Goal: Task Accomplishment & Management: Manage account settings

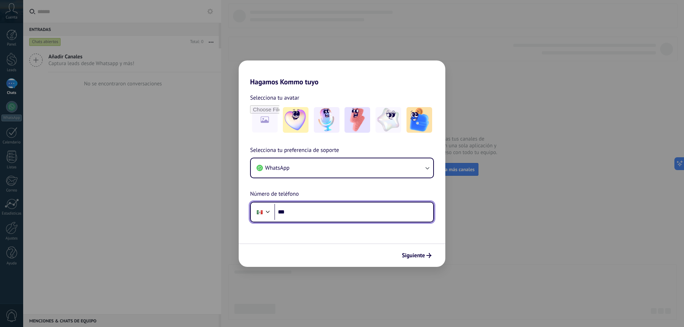
click at [354, 212] on input "***" at bounding box center [353, 212] width 159 height 16
type input "**********"
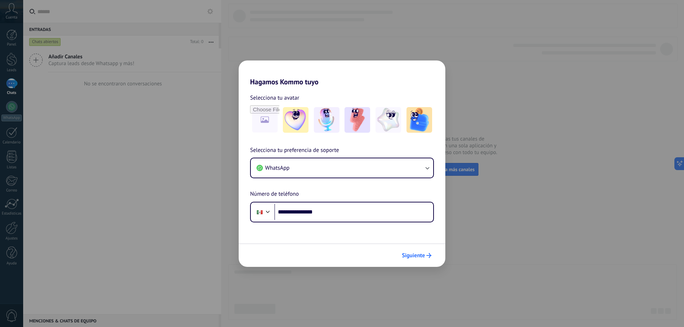
click at [420, 256] on span "Siguiente" at bounding box center [413, 255] width 23 height 5
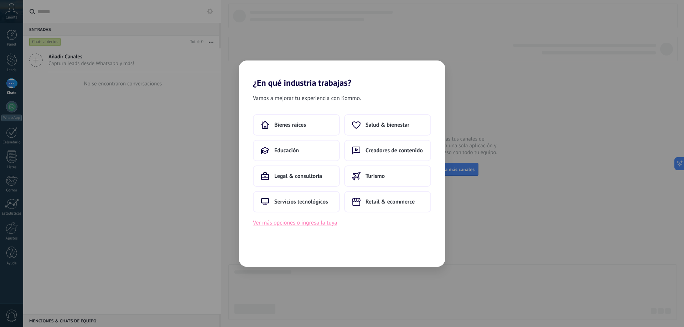
click at [321, 222] on button "Ver más opciones o ingresa la tuya" at bounding box center [295, 222] width 84 height 9
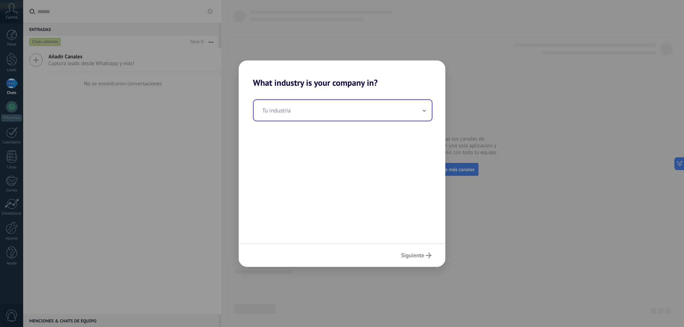
click at [332, 113] on input "text" at bounding box center [342, 110] width 178 height 21
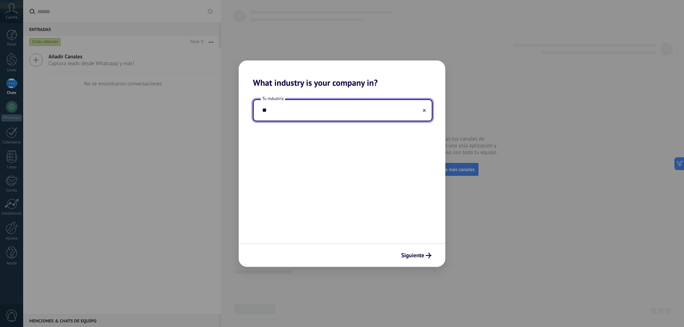
type input "*"
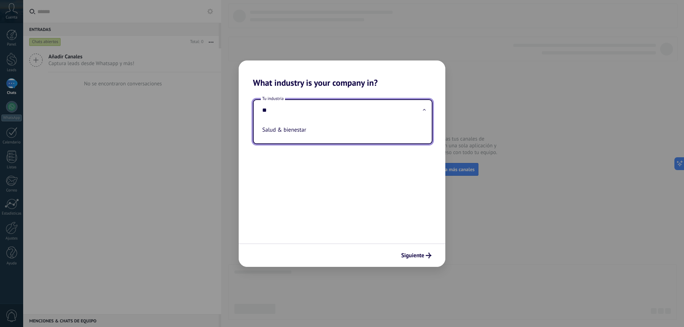
click at [331, 136] on li "Salud & bienestar" at bounding box center [341, 130] width 164 height 16
type input "**********"
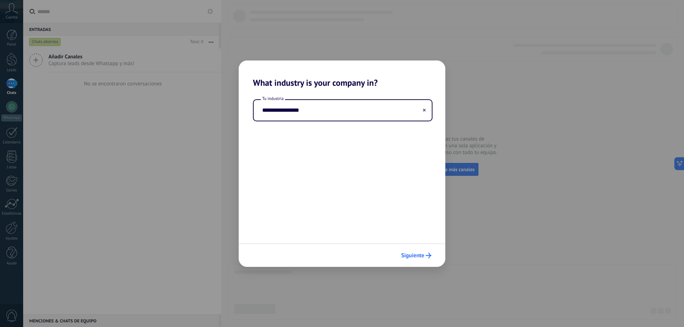
click at [417, 253] on span "Siguiente" at bounding box center [412, 255] width 23 height 5
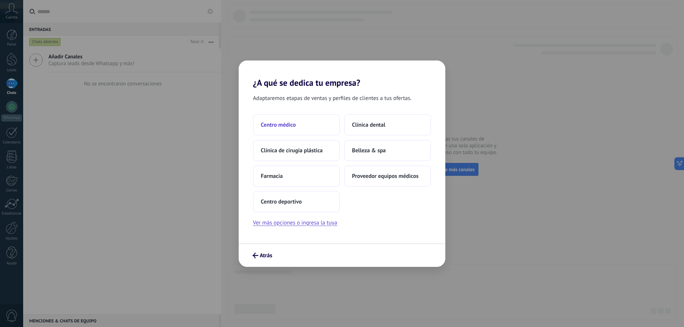
click at [287, 124] on span "Centro médico" at bounding box center [278, 124] width 35 height 7
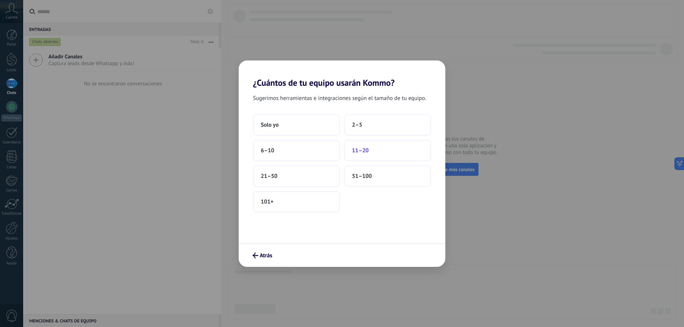
click at [360, 148] on span "11–20" at bounding box center [360, 150] width 17 height 7
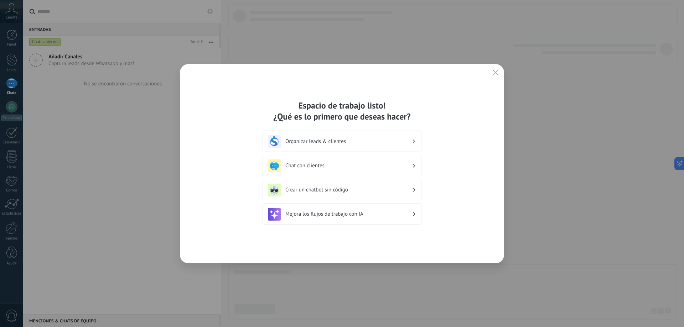
click at [505, 68] on div "Espacio de trabajo listo! ¿Qué es lo primero que deseas hacer? Organizar leads …" at bounding box center [342, 163] width 684 height 327
click at [500, 70] on div "Espacio de trabajo listo! ¿Qué es lo primero que deseas hacer? Organizar leads …" at bounding box center [342, 163] width 324 height 199
click at [496, 71] on icon "button" at bounding box center [495, 73] width 6 height 6
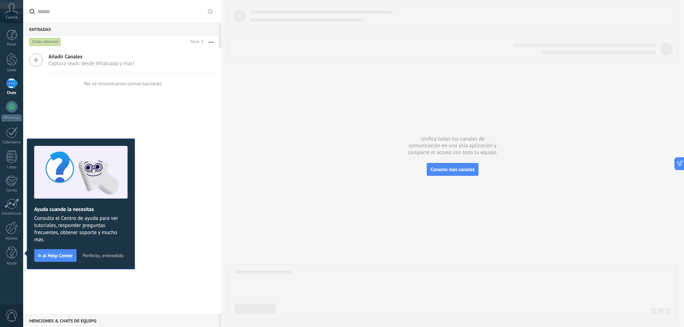
click at [496, 71] on div at bounding box center [342, 163] width 684 height 327
click at [10, 133] on div at bounding box center [11, 132] width 11 height 11
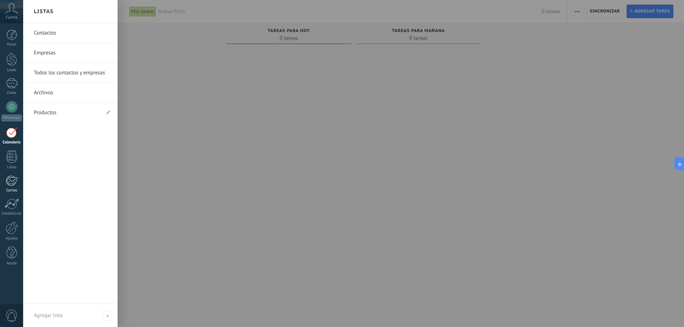
click at [9, 186] on div at bounding box center [12, 181] width 12 height 11
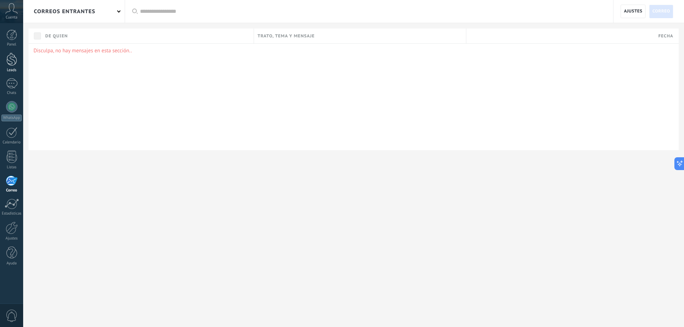
click at [6, 59] on div at bounding box center [11, 59] width 11 height 13
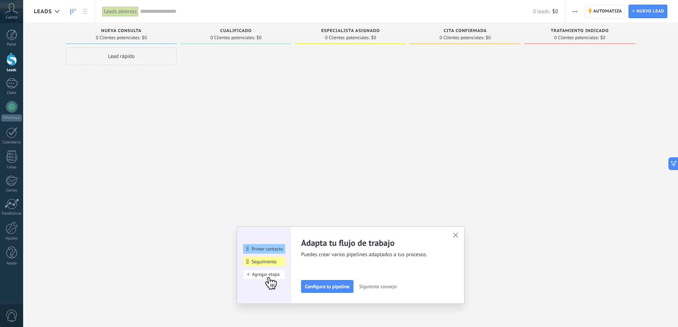
click at [9, 10] on icon at bounding box center [11, 8] width 12 height 11
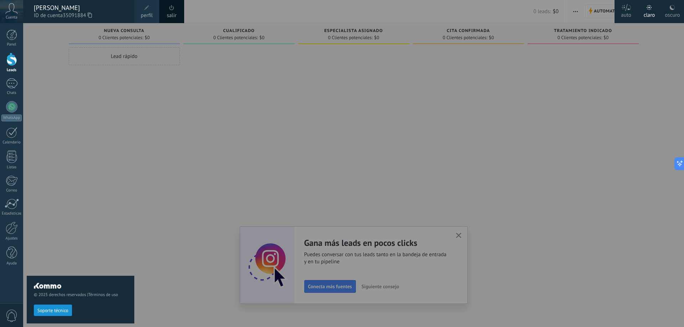
click at [9, 10] on icon at bounding box center [11, 8] width 12 height 11
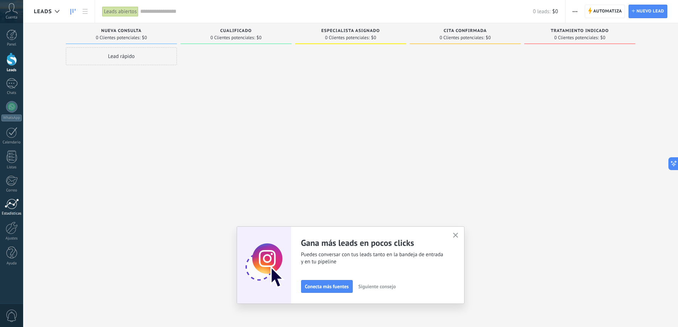
click at [13, 203] on div at bounding box center [12, 204] width 14 height 11
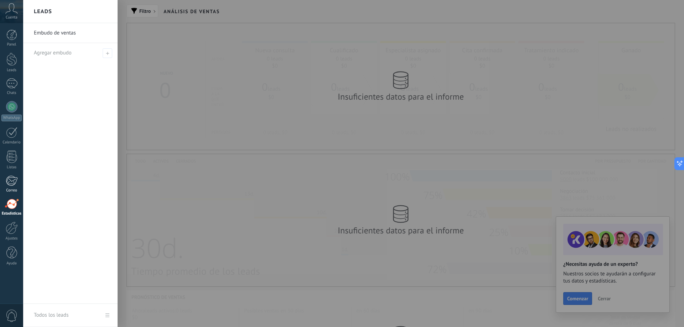
click at [18, 187] on link "Correo" at bounding box center [11, 184] width 23 height 17
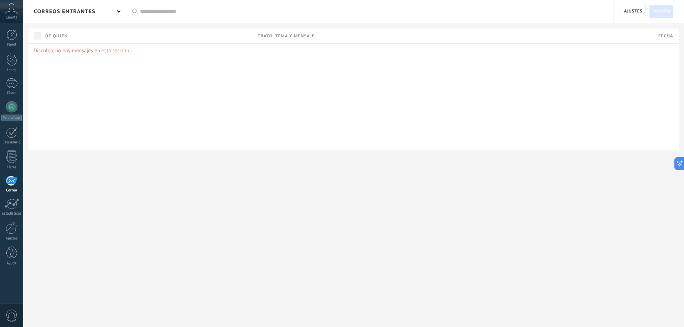
click at [11, 150] on div "Panel Leads Chats WhatsApp Clientes" at bounding box center [11, 152] width 23 height 244
click at [10, 137] on div at bounding box center [11, 132] width 11 height 11
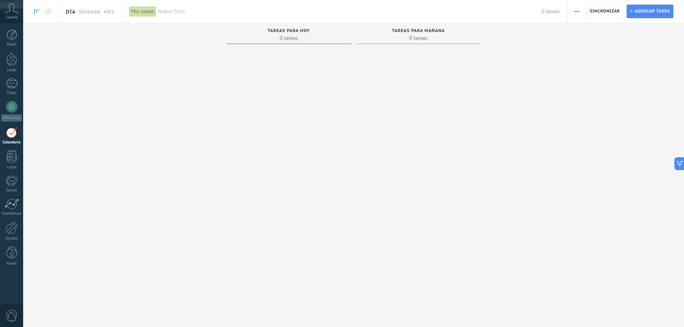
click at [70, 11] on link "Día" at bounding box center [71, 11] width 10 height 23
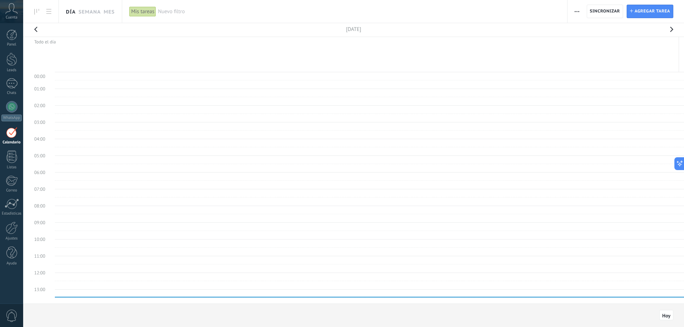
scroll to position [134, 0]
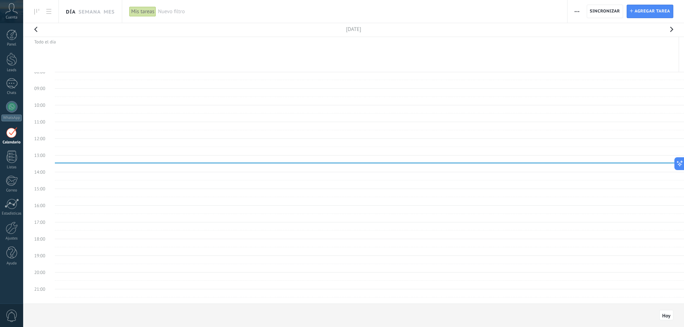
click at [85, 12] on link "Semana" at bounding box center [89, 11] width 22 height 23
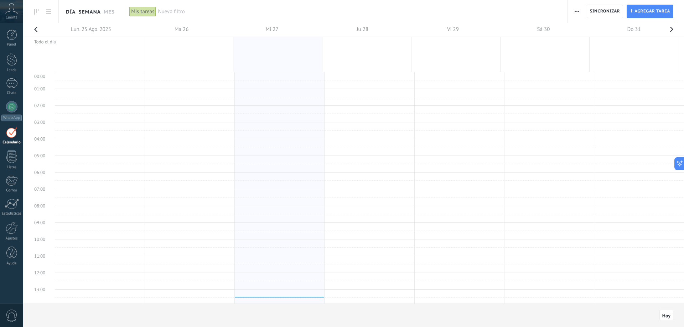
scroll to position [134, 0]
click at [352, 157] on td at bounding box center [369, 159] width 629 height 9
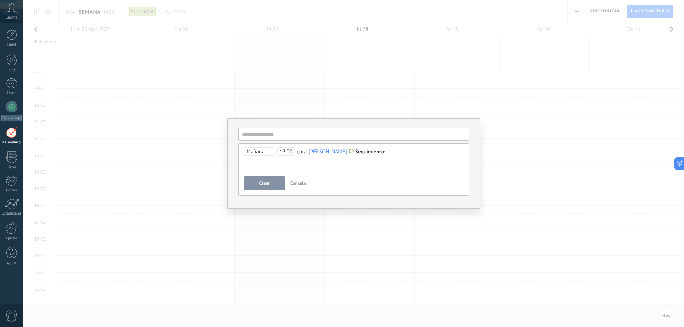
click at [307, 77] on div "**********" at bounding box center [353, 163] width 660 height 327
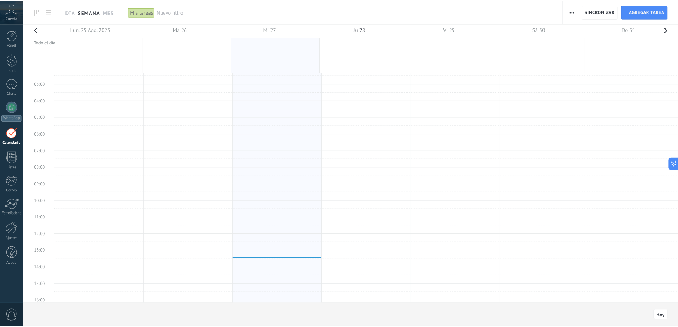
scroll to position [0, 0]
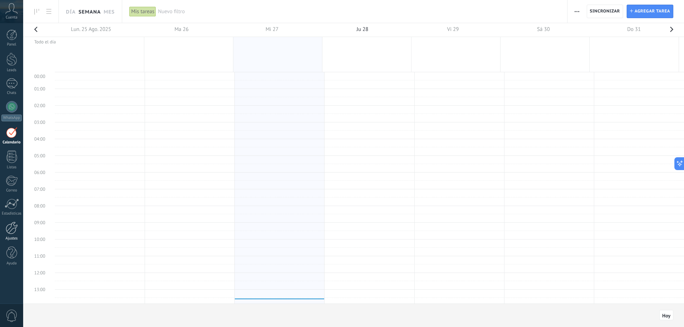
click at [5, 233] on link "Ajustes" at bounding box center [11, 231] width 23 height 19
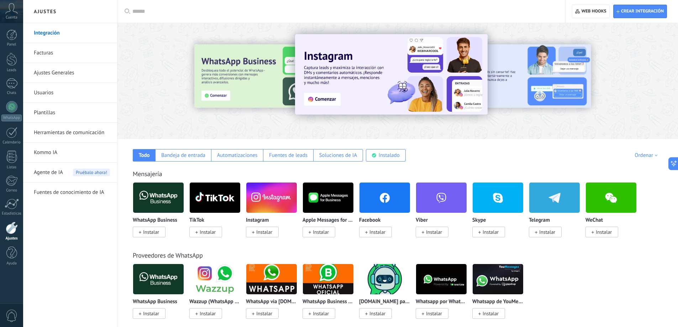
click at [46, 58] on link "Facturas" at bounding box center [72, 53] width 76 height 20
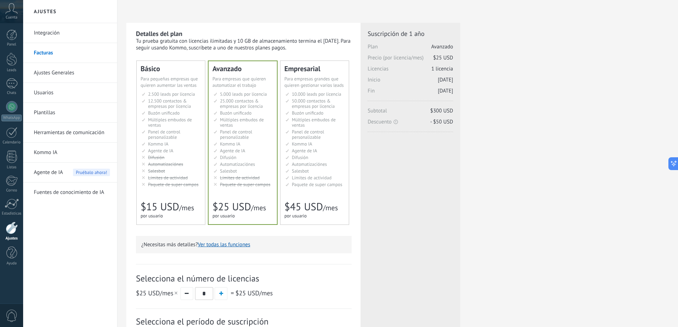
click at [41, 170] on span "Agente de IA" at bounding box center [48, 173] width 29 height 20
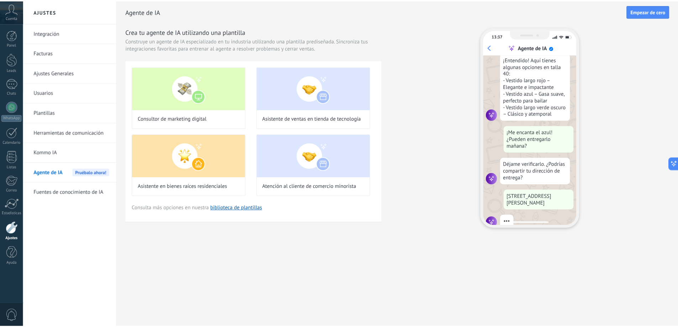
scroll to position [129, 0]
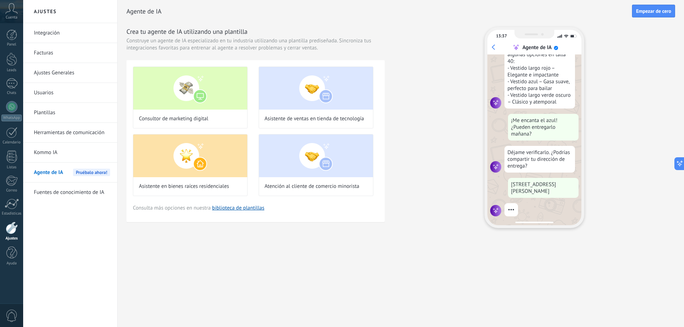
click at [78, 133] on link "Herramientas de comunicación" at bounding box center [72, 133] width 76 height 20
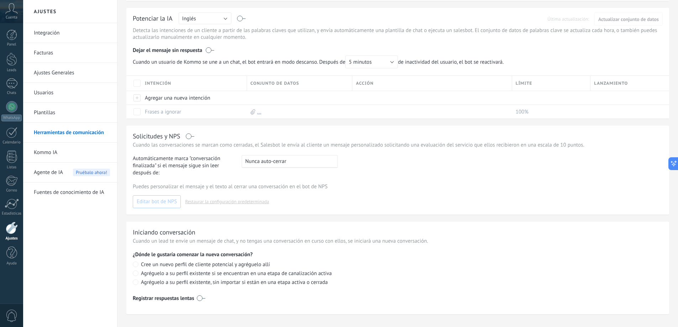
scroll to position [129, 0]
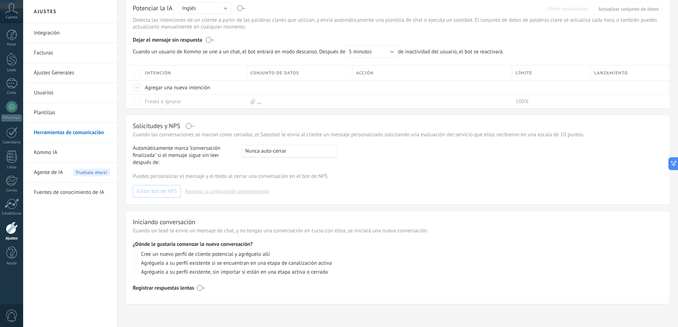
click at [92, 118] on link "Plantillas" at bounding box center [72, 113] width 76 height 20
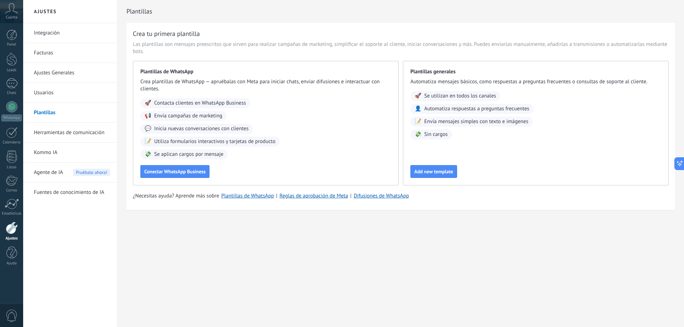
click at [78, 99] on link "Usuarios" at bounding box center [72, 93] width 76 height 20
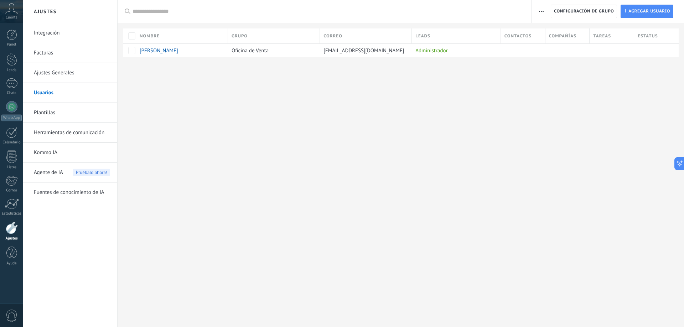
click at [84, 79] on link "Ajustes Generales" at bounding box center [72, 73] width 76 height 20
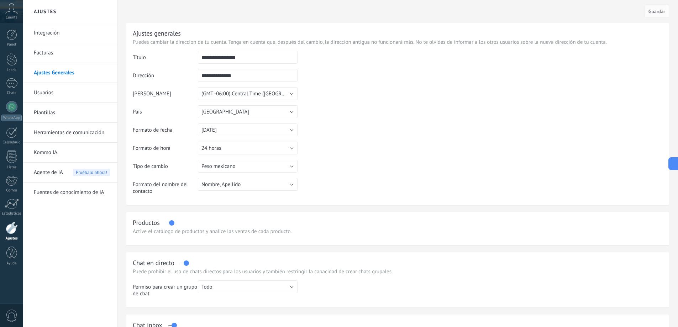
click at [33, 52] on li "Facturas" at bounding box center [70, 53] width 94 height 20
click at [55, 48] on link "Facturar" at bounding box center [72, 53] width 76 height 20
